Goal: Task Accomplishment & Management: Manage account settings

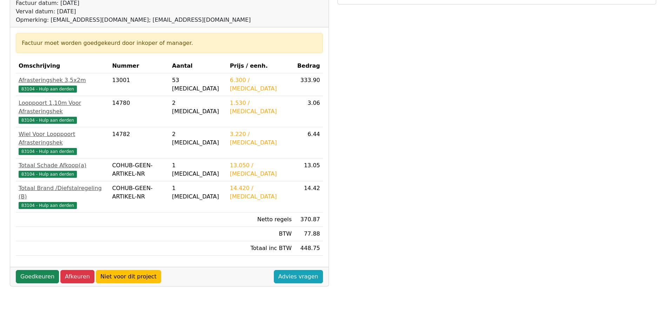
scroll to position [105, 0]
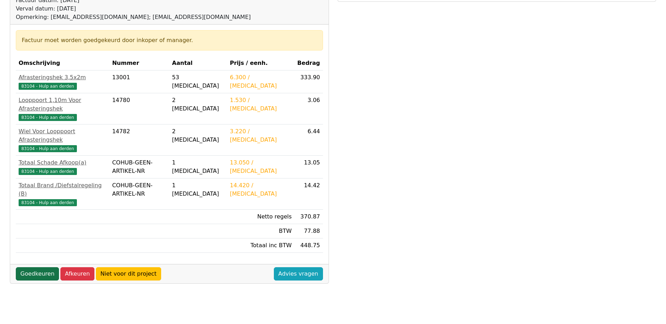
click at [36, 267] on link "Goedkeuren" at bounding box center [37, 273] width 43 height 13
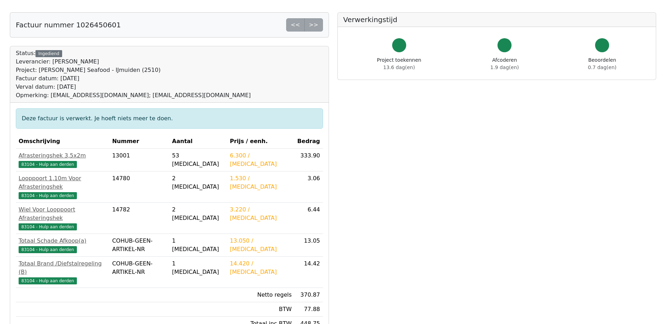
scroll to position [105, 0]
